Goal: Task Accomplishment & Management: Use online tool/utility

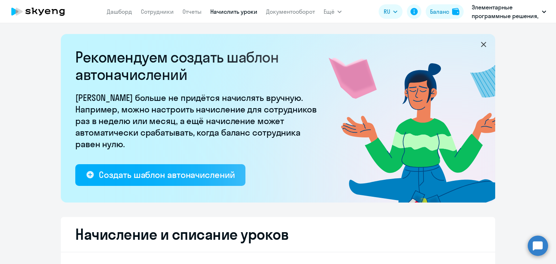
select select "10"
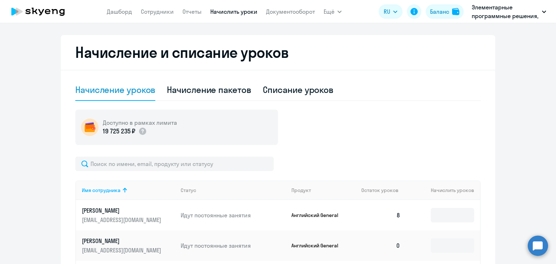
scroll to position [121, 0]
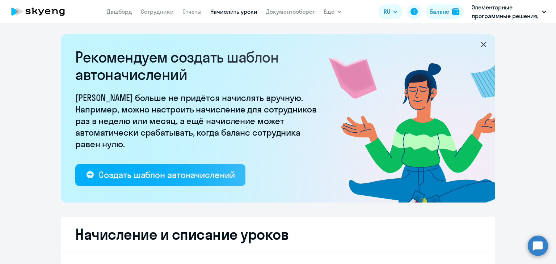
select select "10"
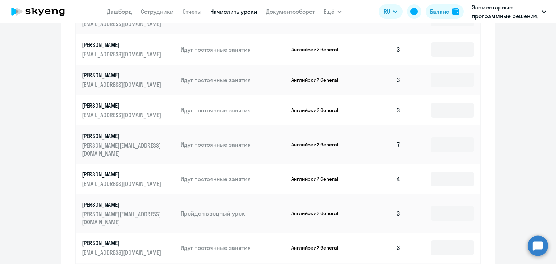
scroll to position [483, 0]
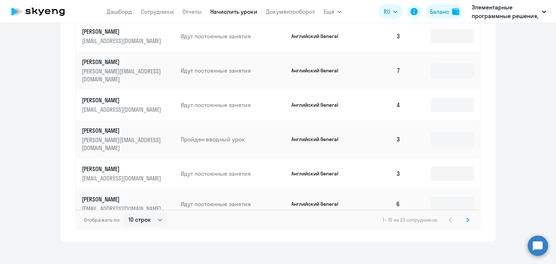
click at [467, 216] on svg-icon at bounding box center [468, 220] width 9 height 9
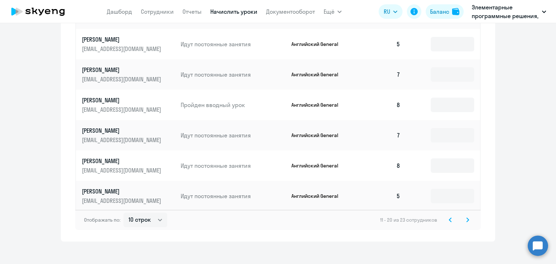
click at [464, 216] on svg-icon at bounding box center [468, 220] width 9 height 9
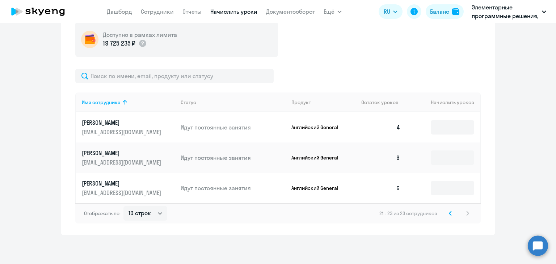
scroll to position [270, 0]
